Goal: Entertainment & Leisure: Consume media (video, audio)

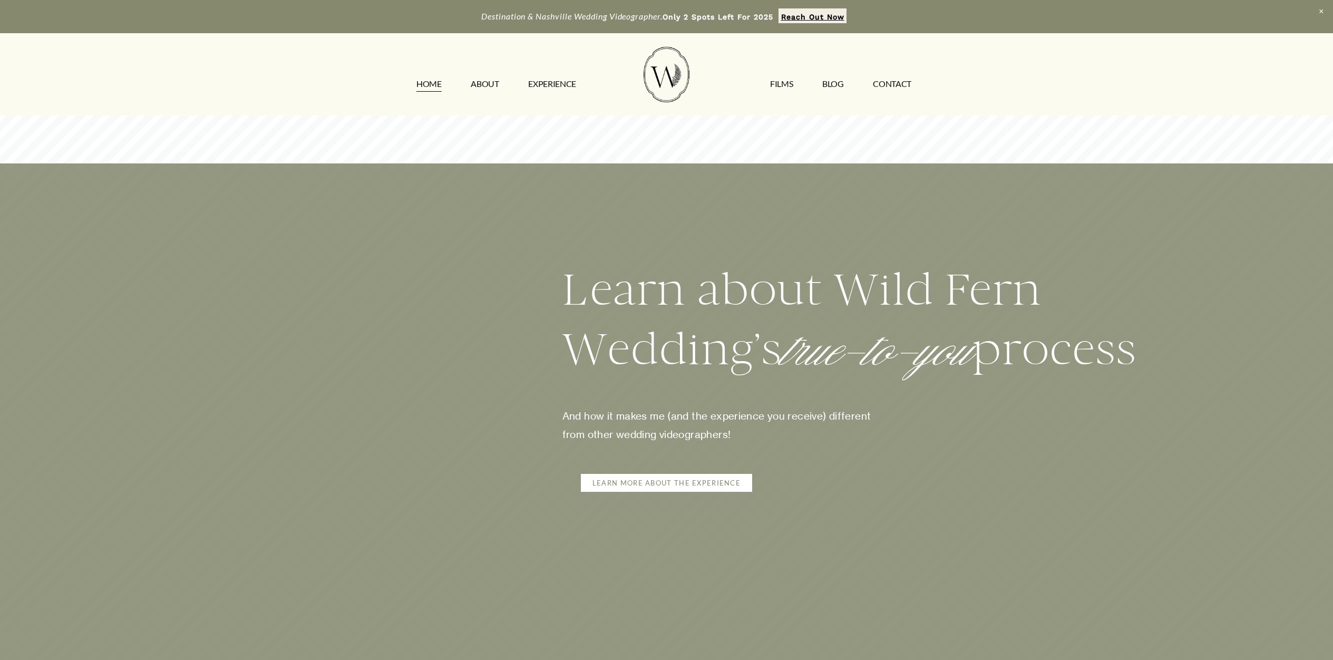
scroll to position [2289, 0]
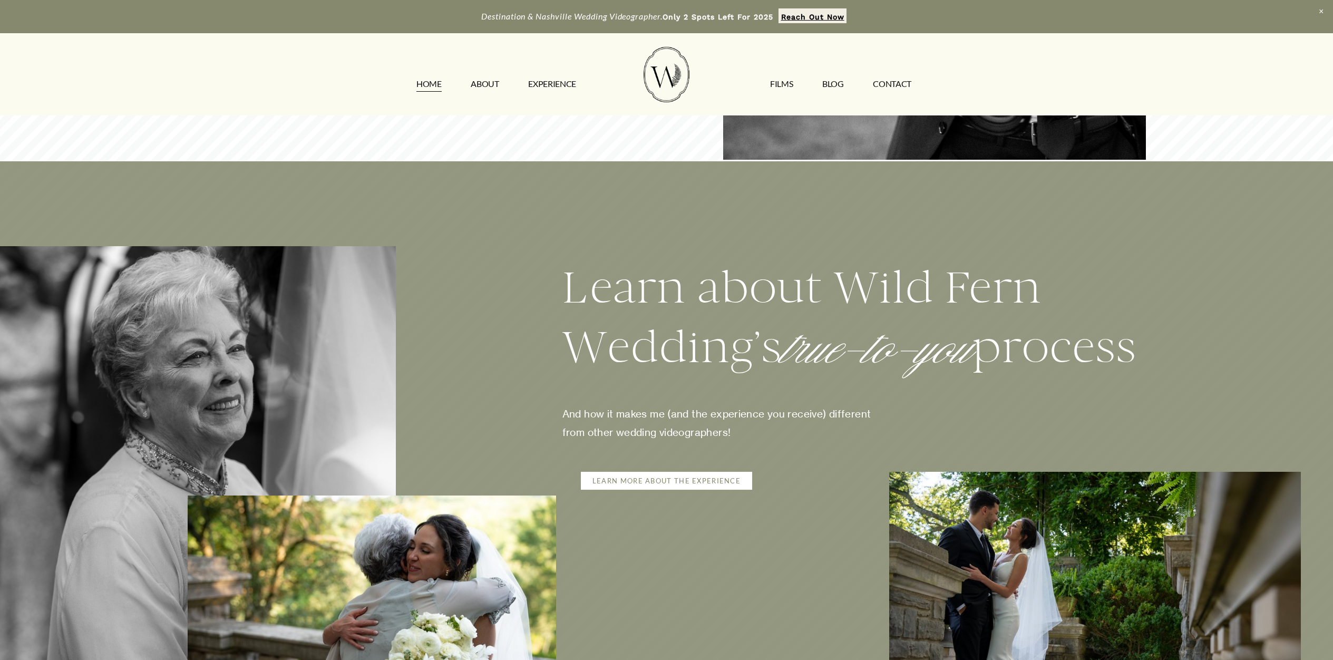
click at [486, 86] on link "ABOUT" at bounding box center [485, 84] width 28 height 17
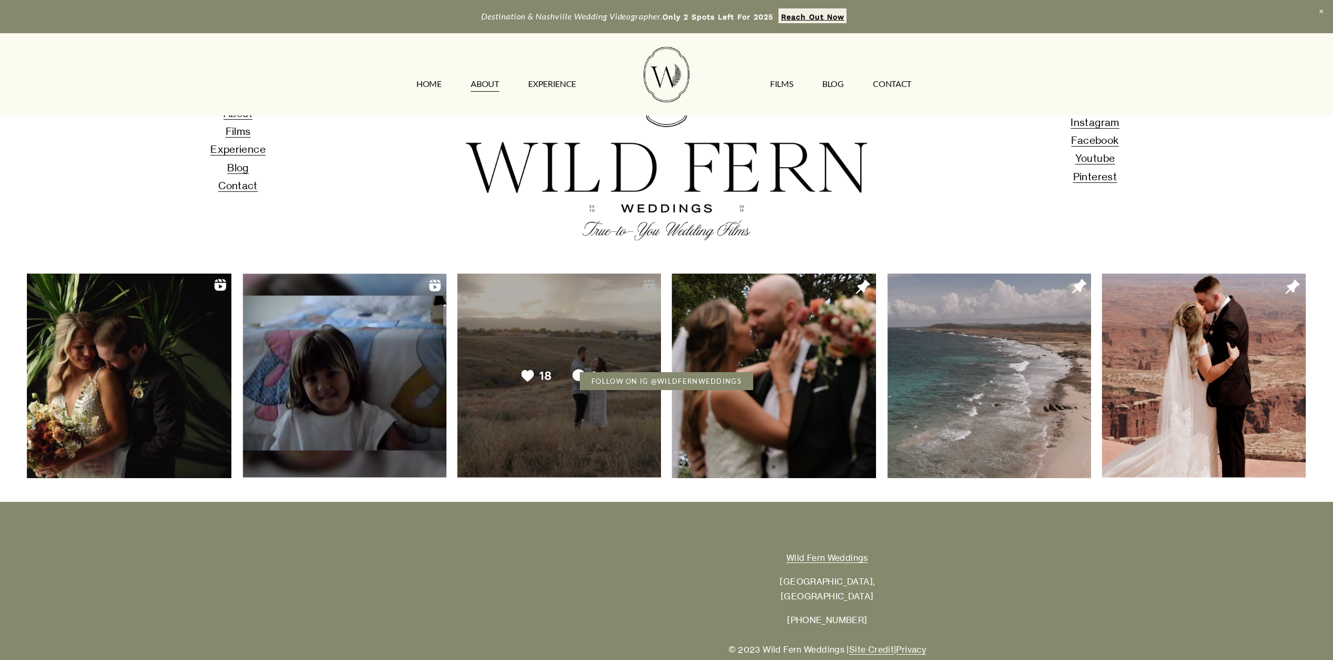
scroll to position [3819, 0]
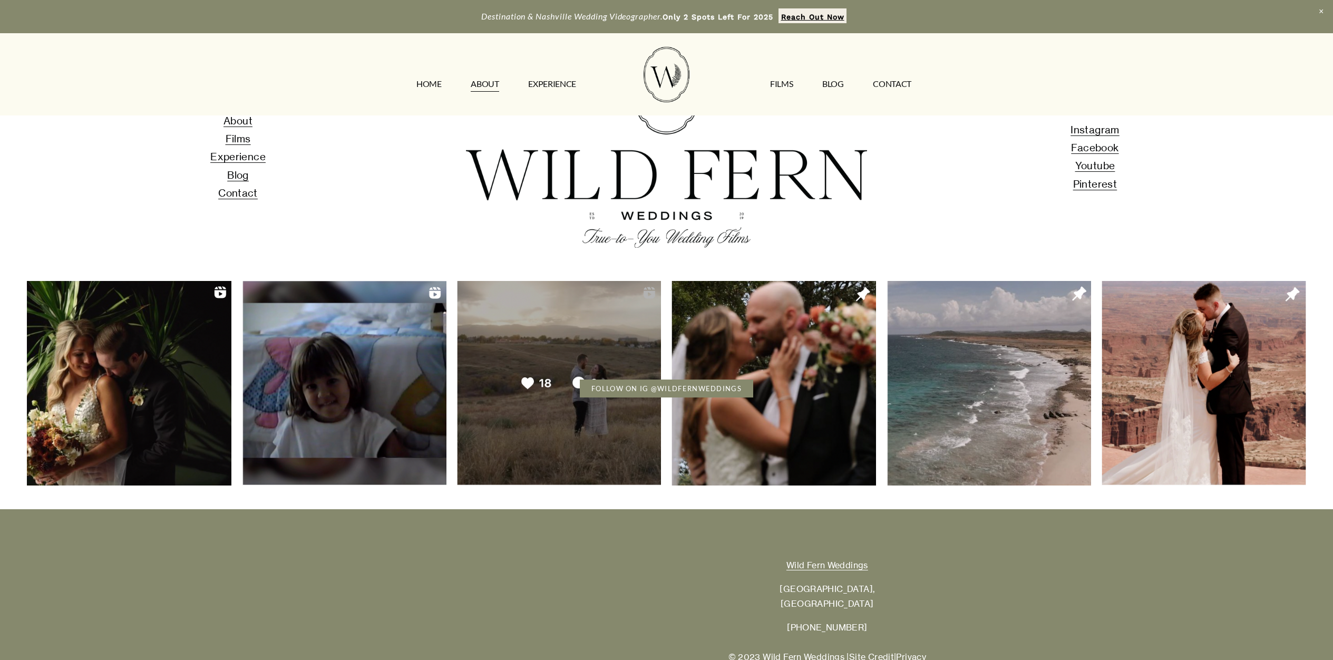
click at [238, 145] on span "Films" at bounding box center [238, 138] width 25 height 13
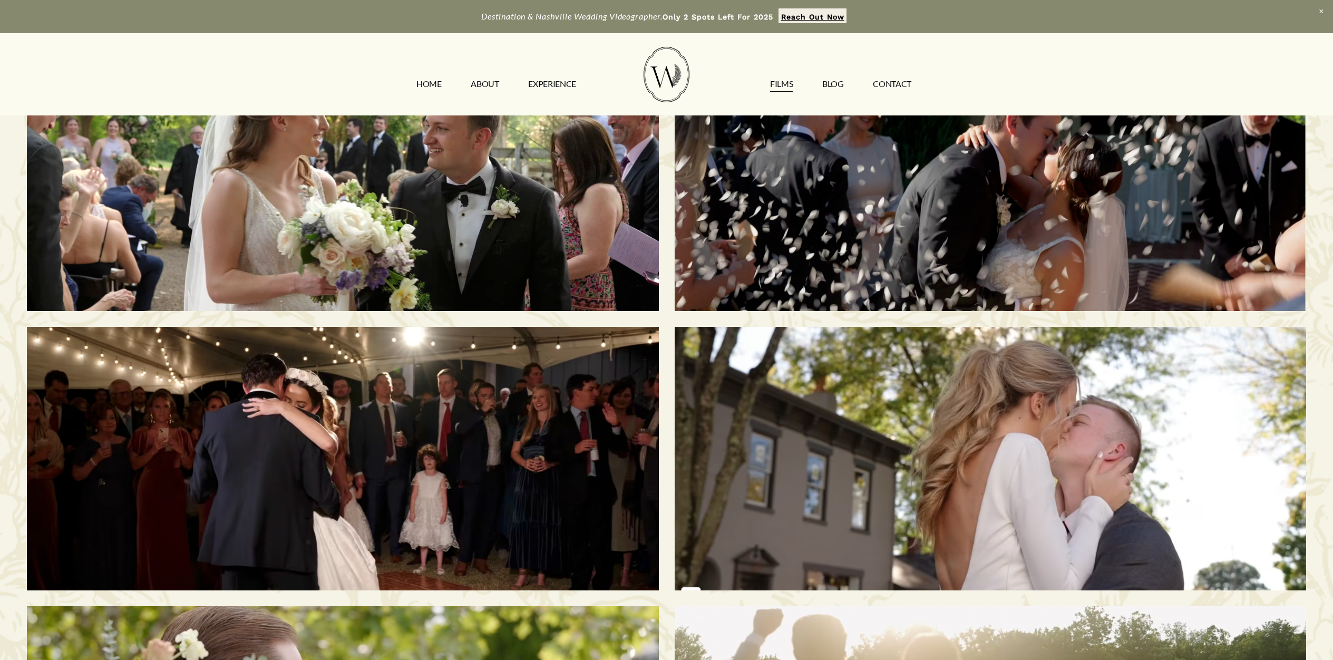
scroll to position [93, 0]
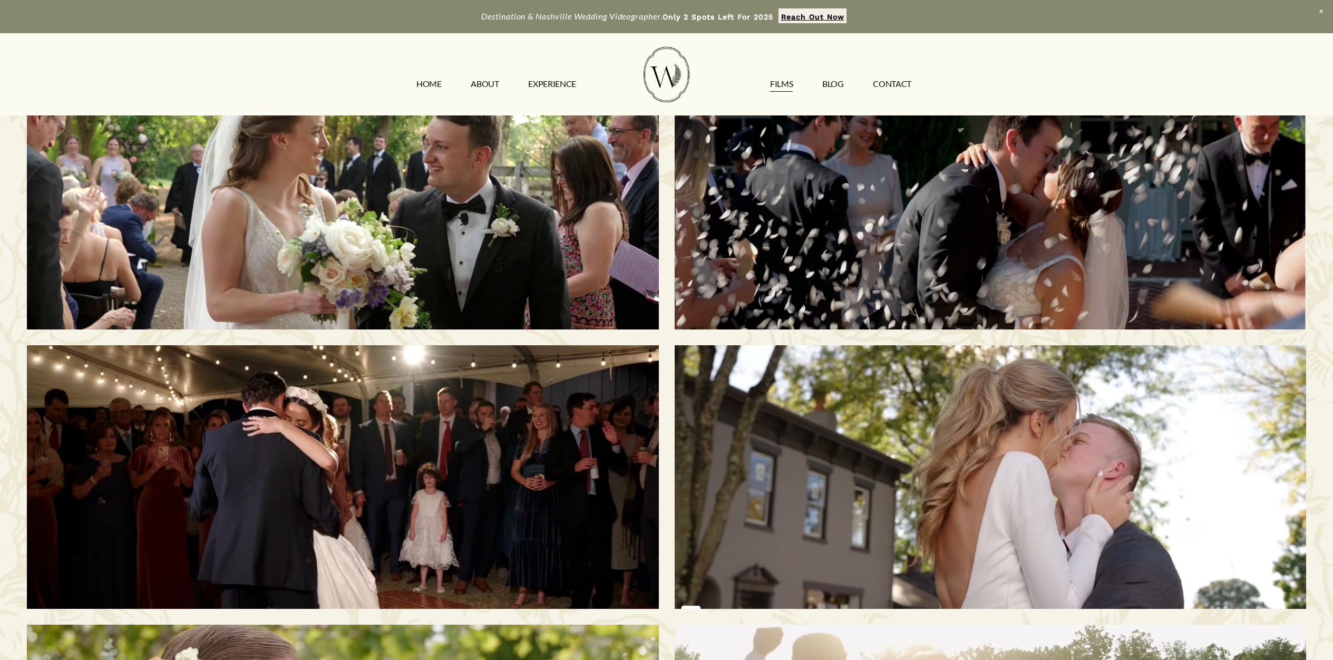
click at [943, 480] on h3 "Bailee & [PERSON_NAME] | [GEOGRAPHIC_DATA], [GEOGRAPHIC_DATA]" at bounding box center [989, 477] width 543 height 136
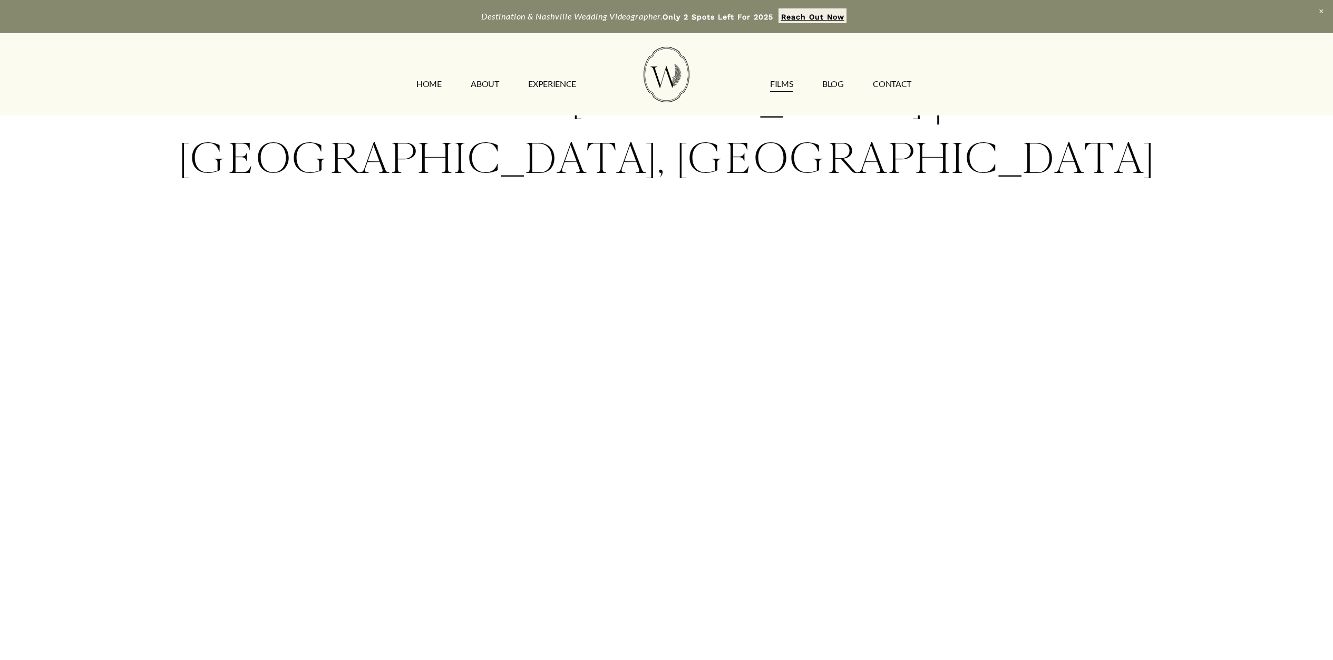
scroll to position [92, 0]
